Goal: Obtain resource: Download file/media

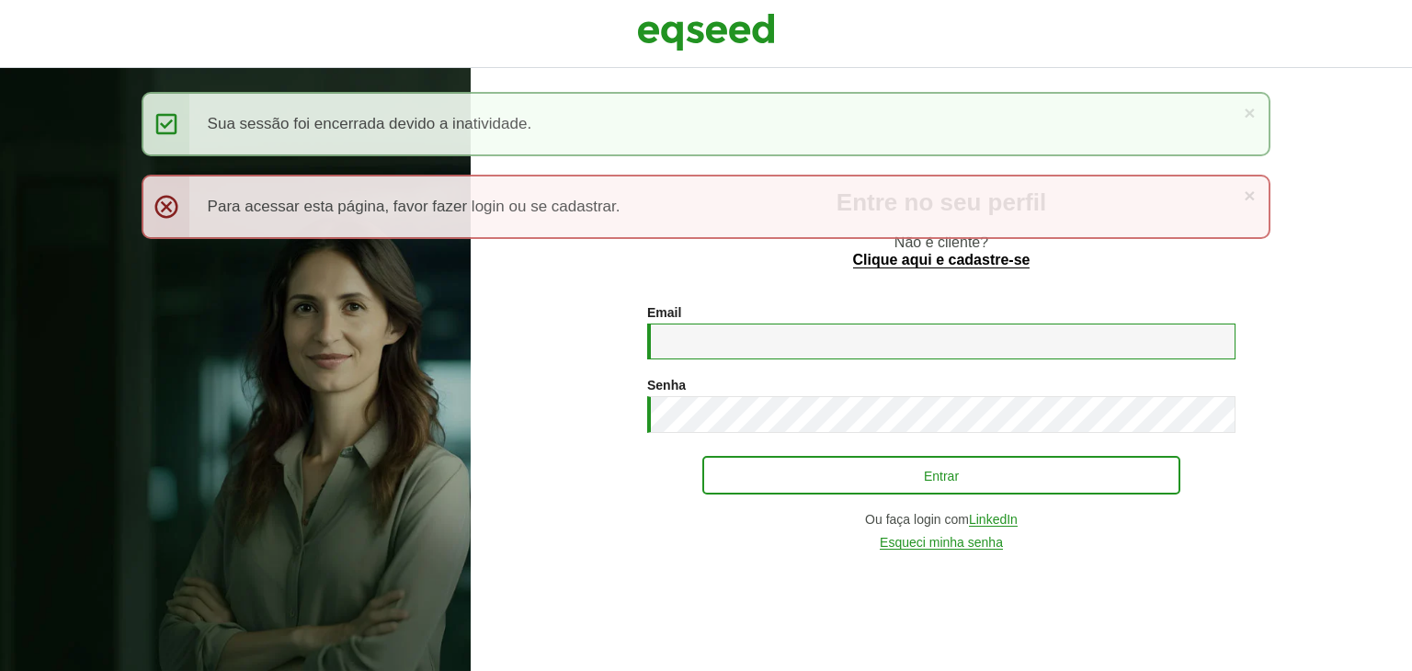
type input "**********"
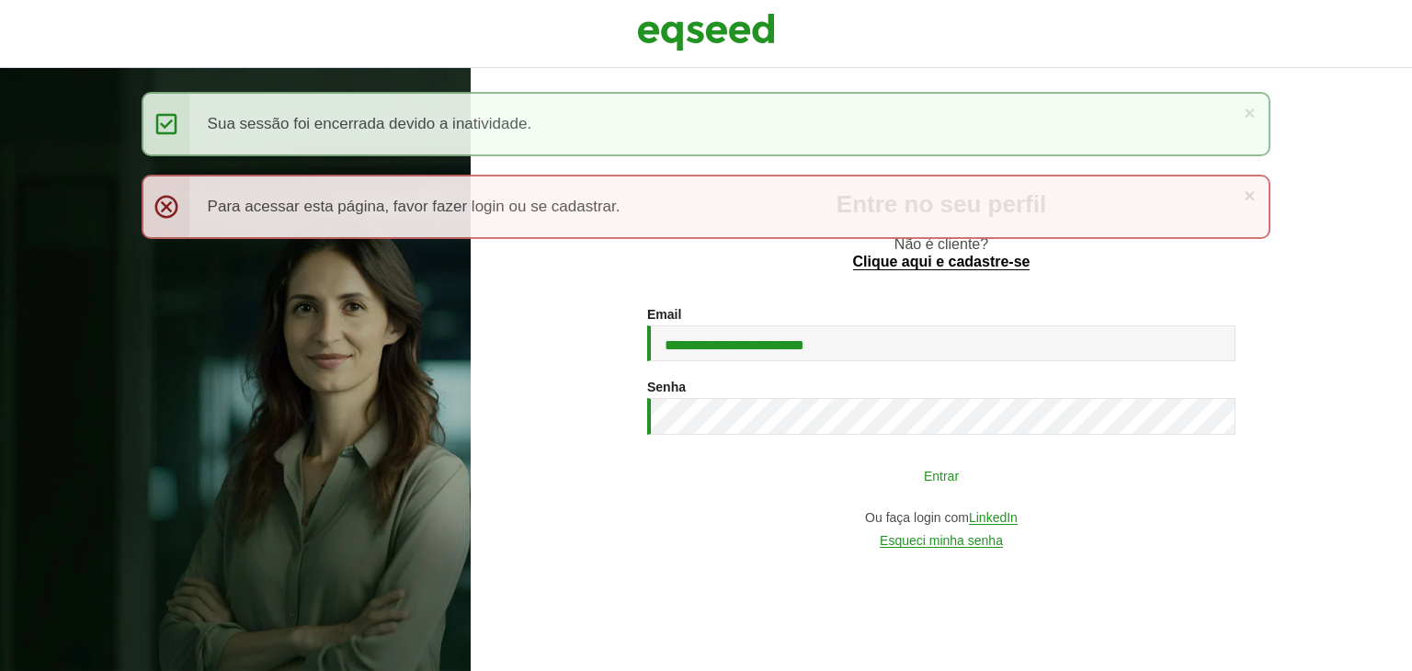
click at [754, 479] on button "Entrar" at bounding box center [941, 475] width 478 height 35
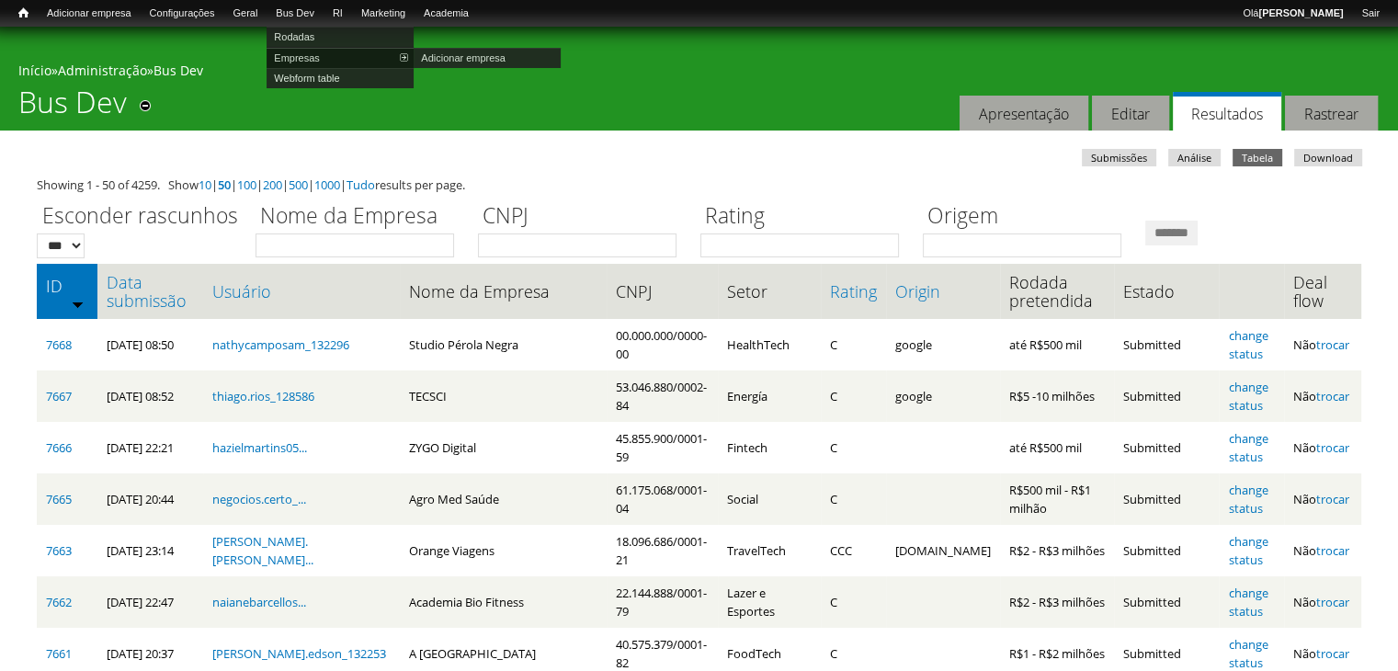
click at [321, 59] on link "Empresas" at bounding box center [340, 58] width 147 height 20
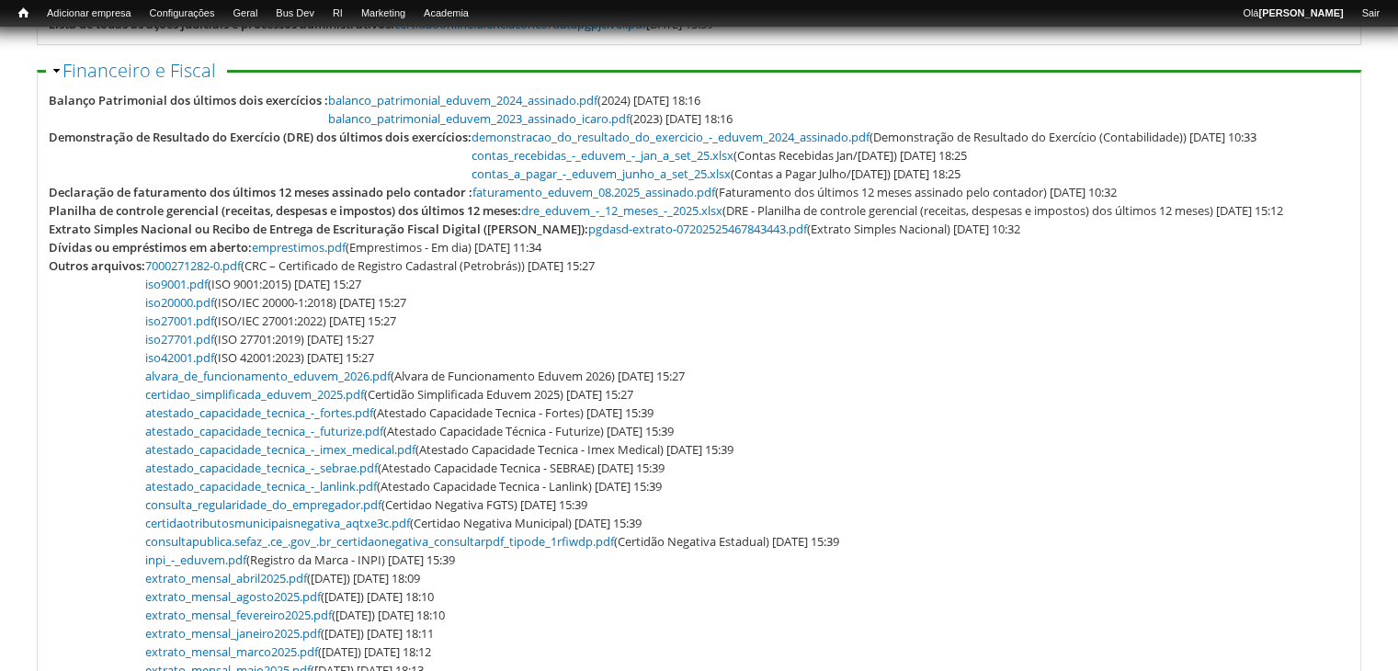
scroll to position [368, 0]
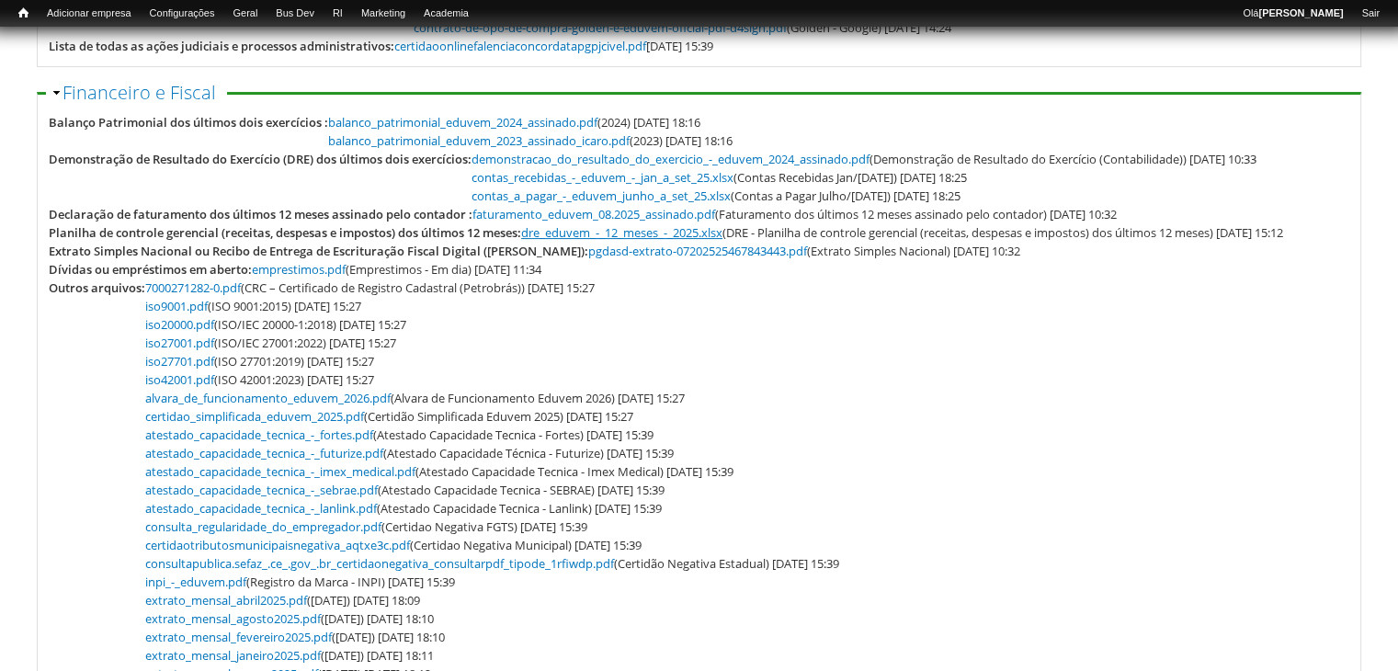
click at [521, 241] on link "dre_eduvem_-_12_meses_-_2025.xlsx" at bounding box center [621, 232] width 201 height 17
click at [523, 189] on link "contas_a_pagar_-_eduvem_junho_a_set_25.xlsx" at bounding box center [600, 195] width 259 height 17
drag, startPoint x: 1366, startPoint y: 110, endPoint x: 1360, endPoint y: 122, distance: 13.2
click at [1366, 110] on body "Pular para o conteúdo principal Você está aqui Início » Gerenciar empresas Eduv…" at bounding box center [699, 434] width 1398 height 1551
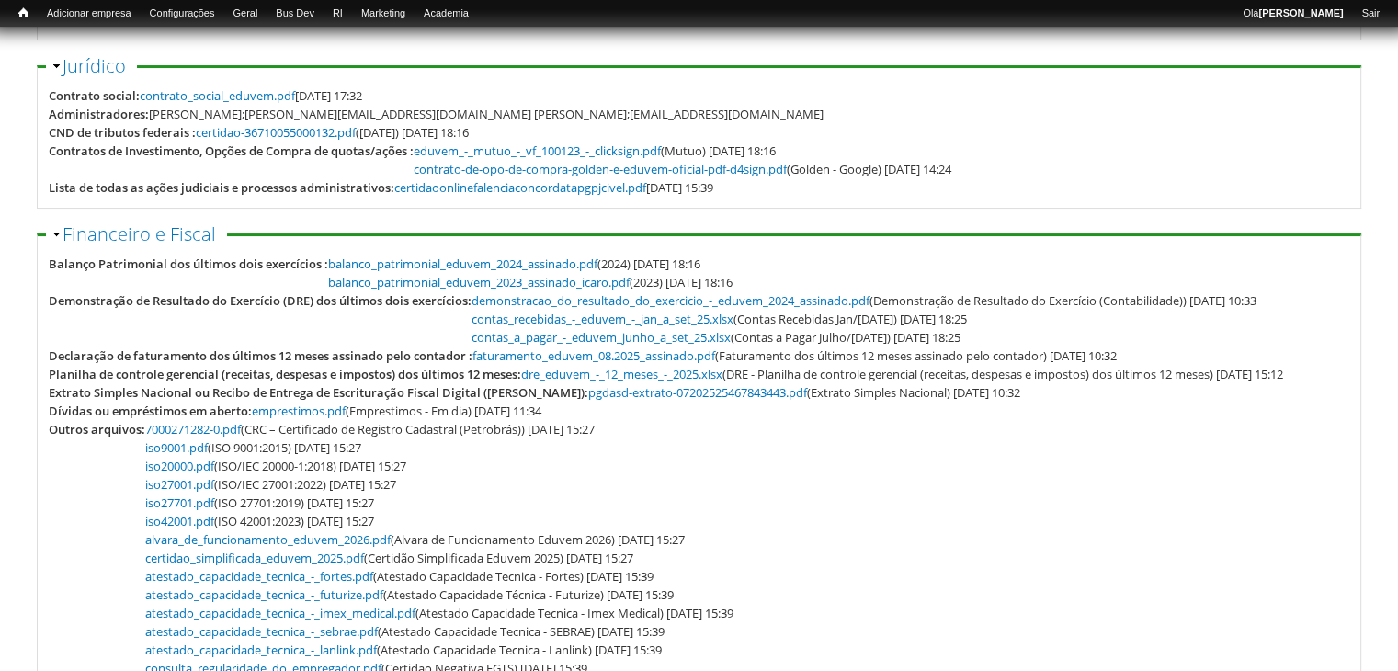
scroll to position [193, 0]
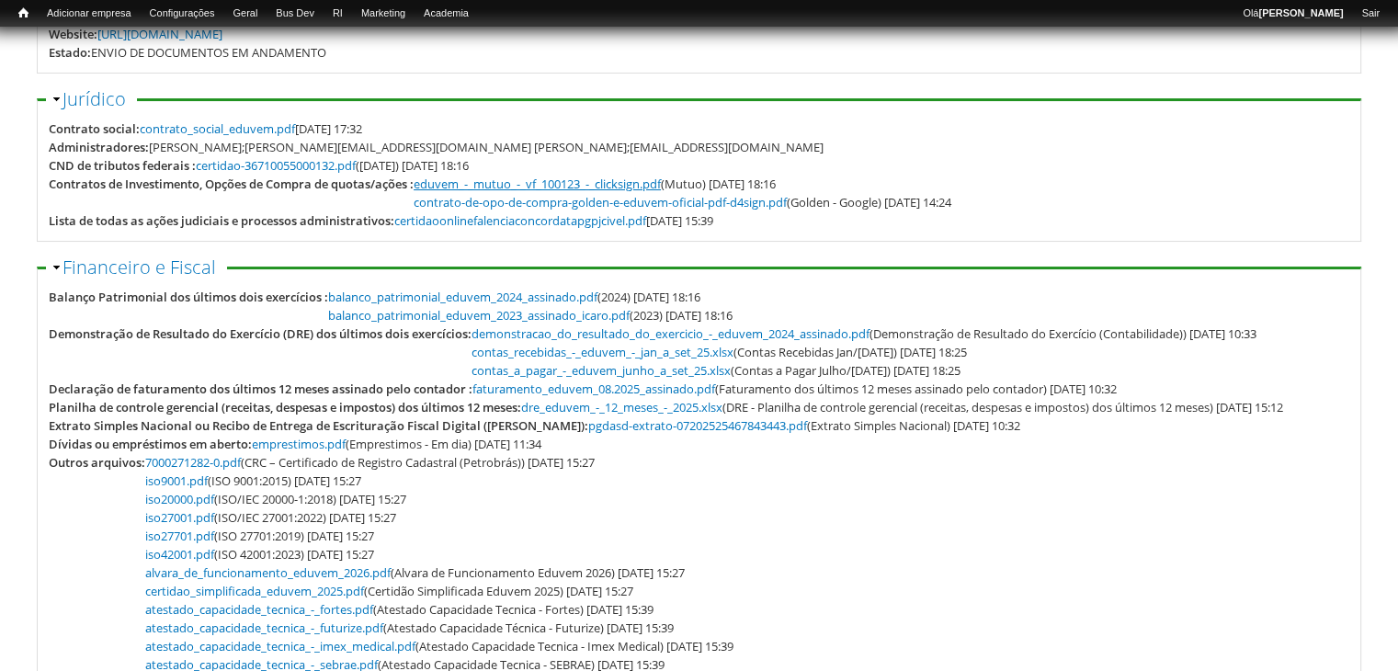
click at [468, 184] on link "eduvem_-_mutuo_-_vf_100123_-_clicksign.pdf" at bounding box center [537, 184] width 247 height 17
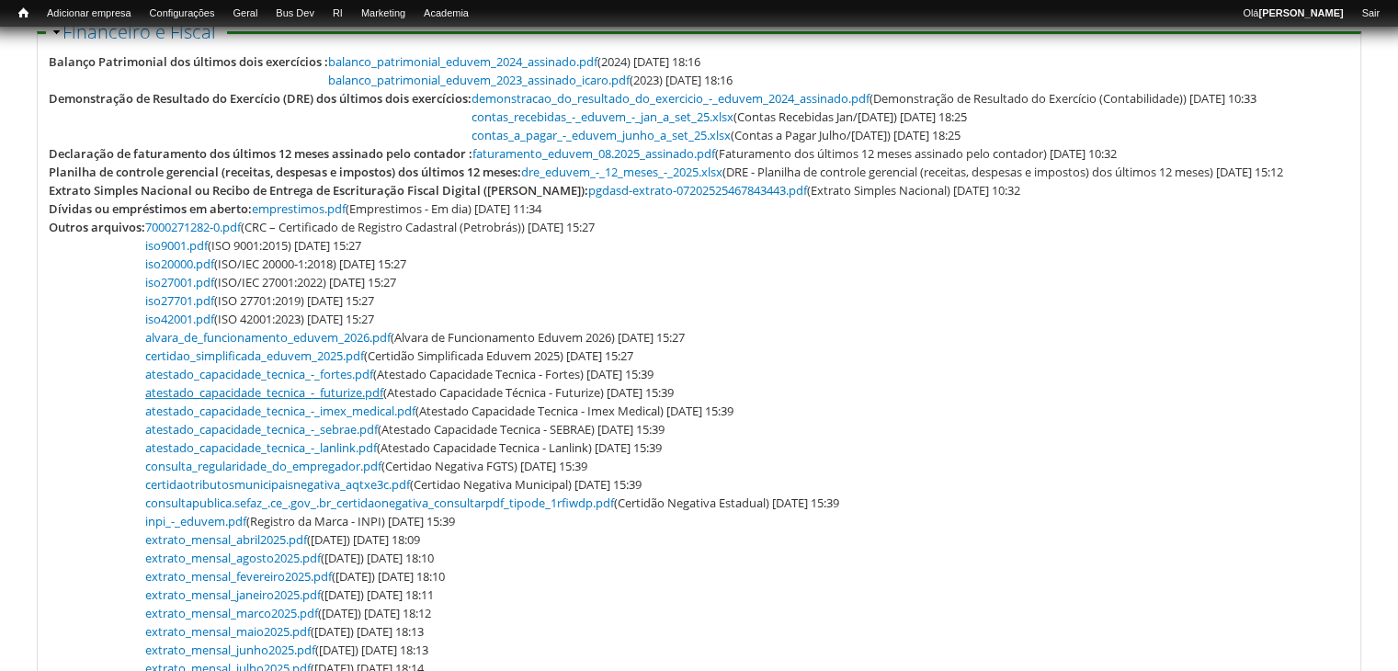
scroll to position [459, 0]
